Goal: Check status: Check status

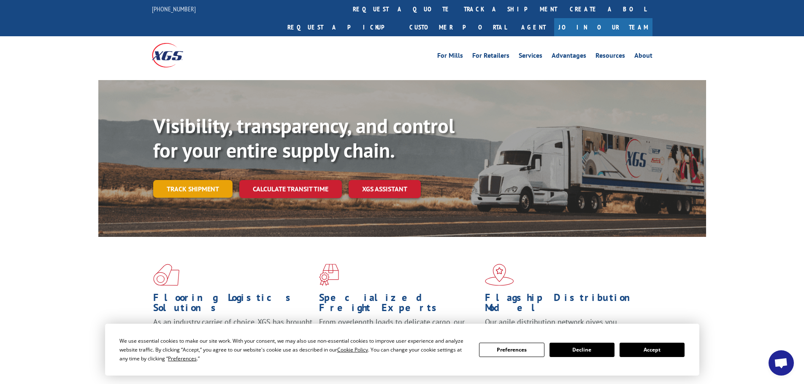
click at [170, 180] on link "Track shipment" at bounding box center [192, 189] width 79 height 18
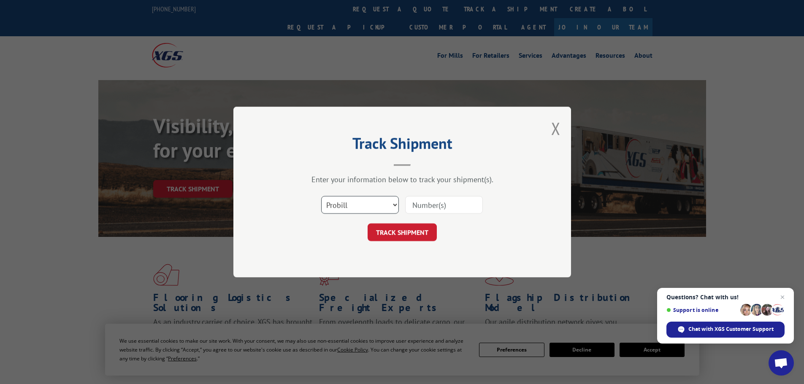
click at [398, 202] on select "Select category... Probill BOL PO" at bounding box center [360, 205] width 78 height 18
select select "po"
click at [321, 196] on select "Select category... Probill BOL PO" at bounding box center [360, 205] width 78 height 18
click at [427, 203] on input at bounding box center [444, 205] width 78 height 18
type input "30544992"
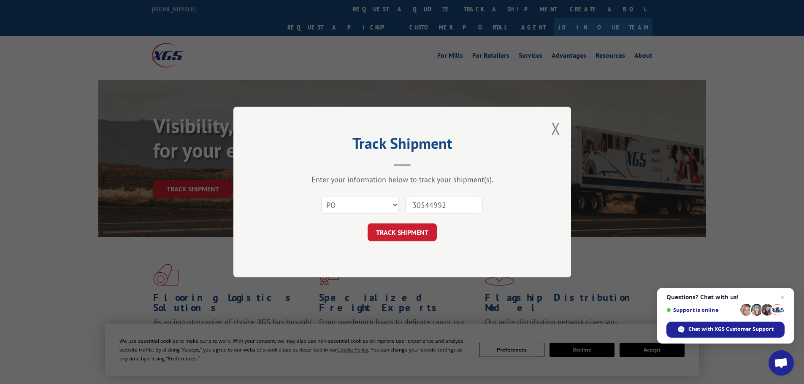
click at [368, 224] on button "TRACK SHIPMENT" at bounding box center [402, 233] width 69 height 18
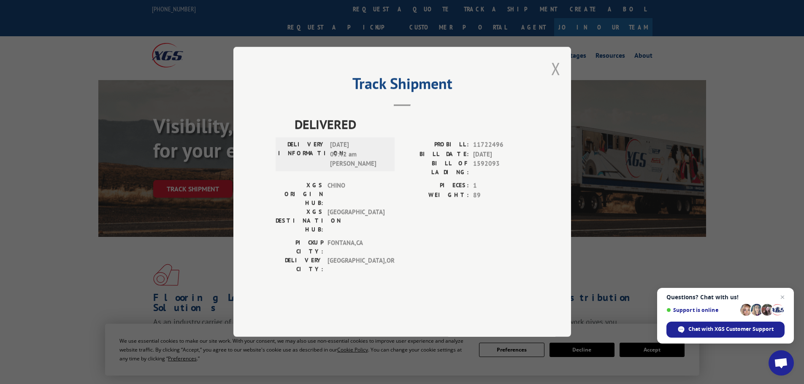
click at [557, 80] on button "Close modal" at bounding box center [555, 68] width 9 height 22
